Goal: Information Seeking & Learning: Learn about a topic

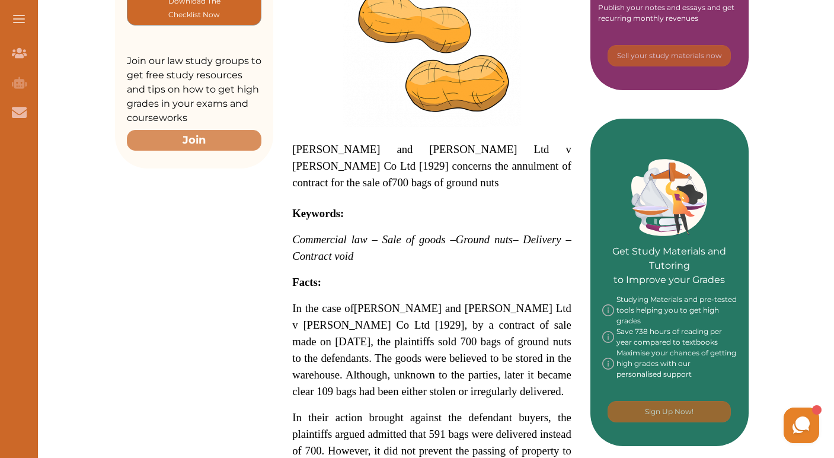
scroll to position [397, 0]
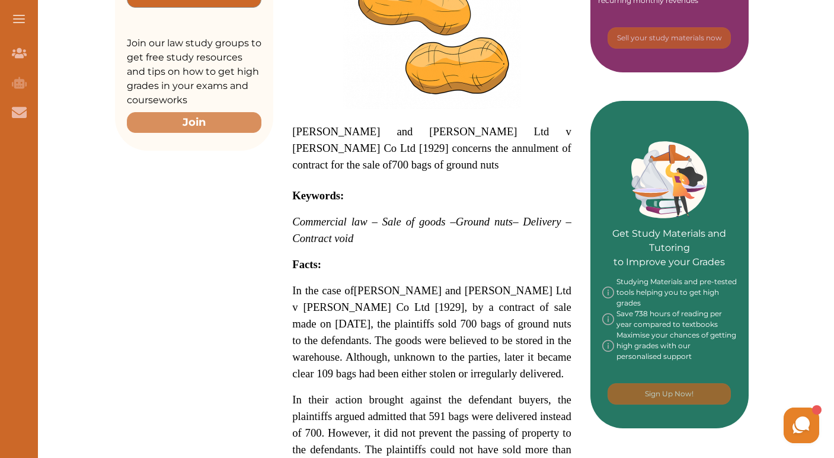
click at [458, 256] on h2 "Facts:" at bounding box center [431, 264] width 279 height 17
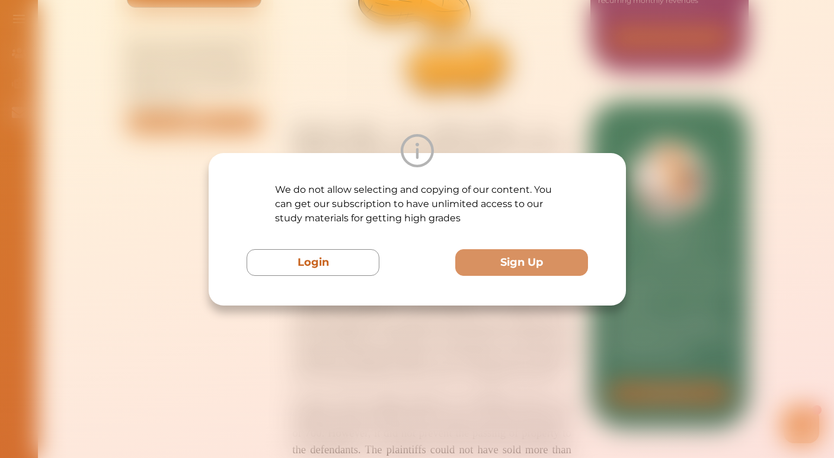
click at [493, 119] on div "We do not allow selecting and copying of our content. You can get our subscript…" at bounding box center [417, 229] width 834 height 458
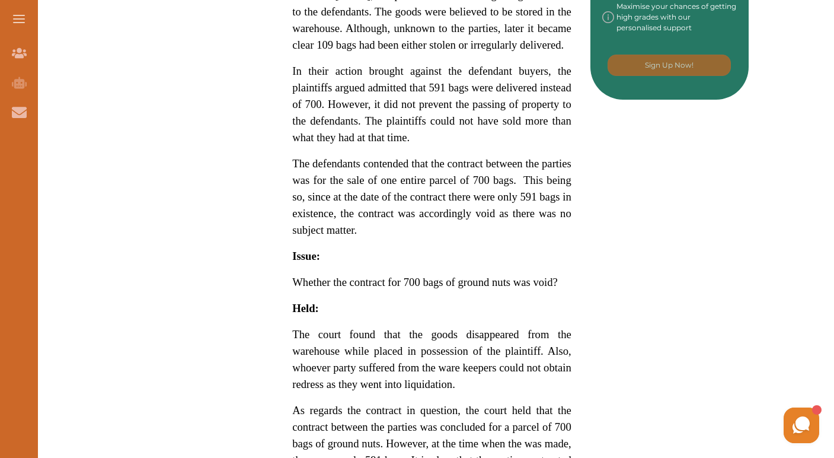
scroll to position [747, 0]
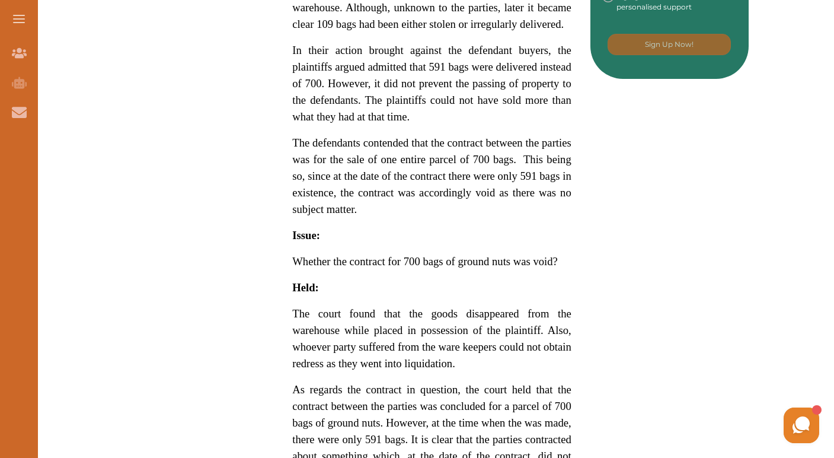
click at [477, 218] on p "The defendants contended that the contract between the parties was for the sale…" at bounding box center [431, 176] width 279 height 83
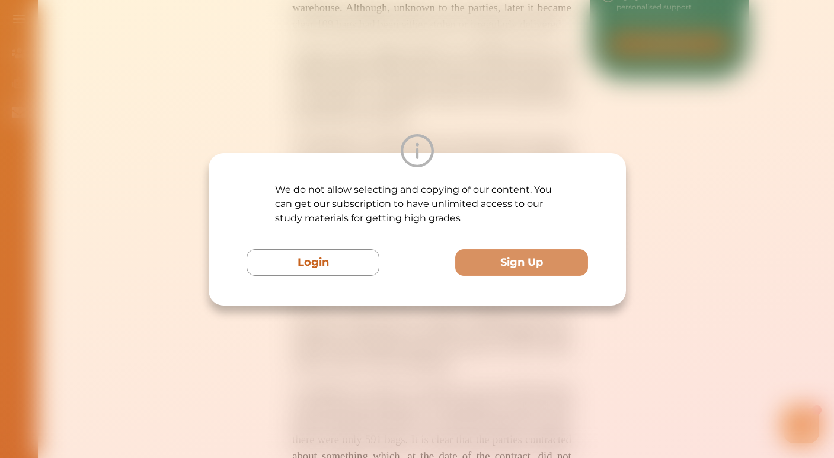
click at [653, 151] on div "We do not allow selecting and copying of our content. You can get our subscript…" at bounding box center [417, 229] width 834 height 458
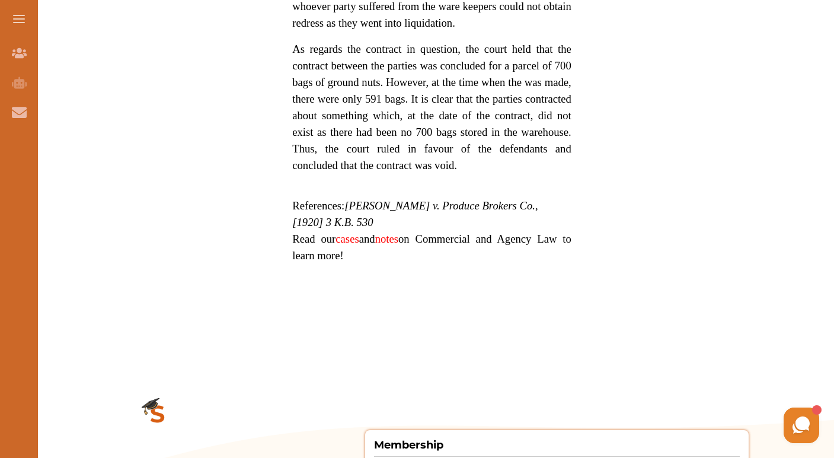
scroll to position [1087, 0]
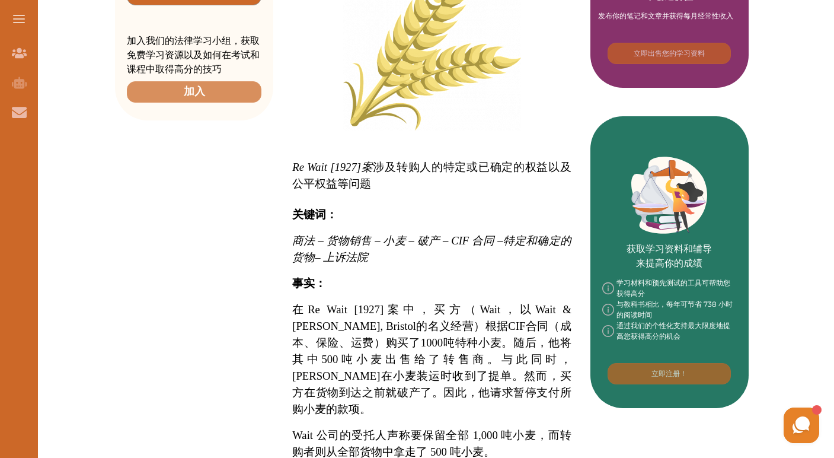
scroll to position [368, 0]
